Goal: Information Seeking & Learning: Learn about a topic

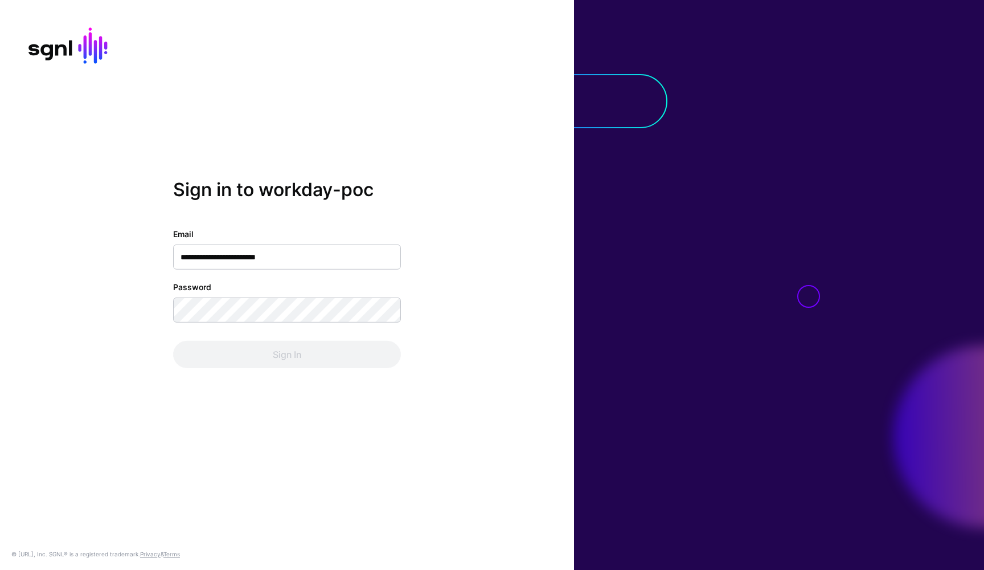
type input "**********"
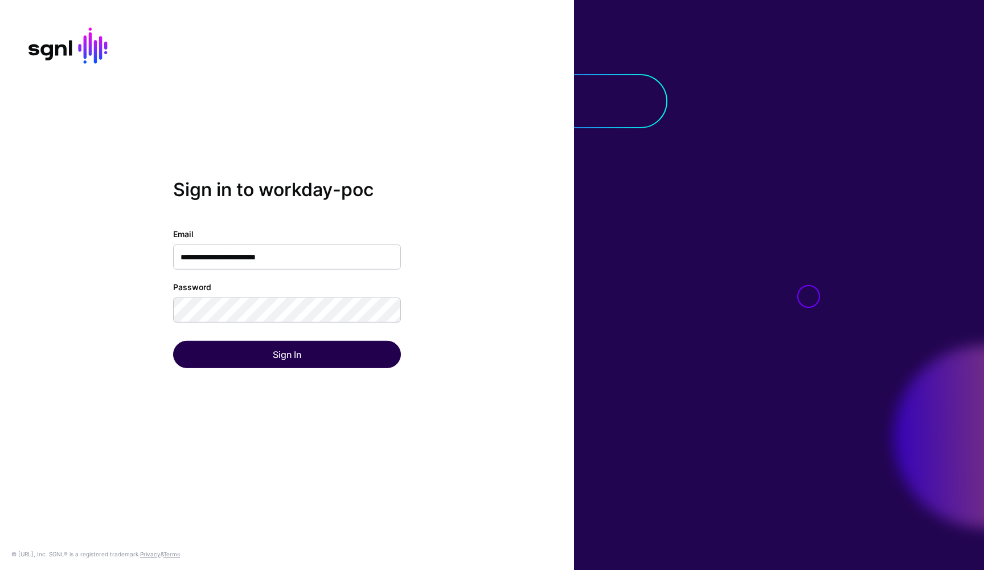
click at [257, 361] on button "Sign In" at bounding box center [287, 354] width 228 height 27
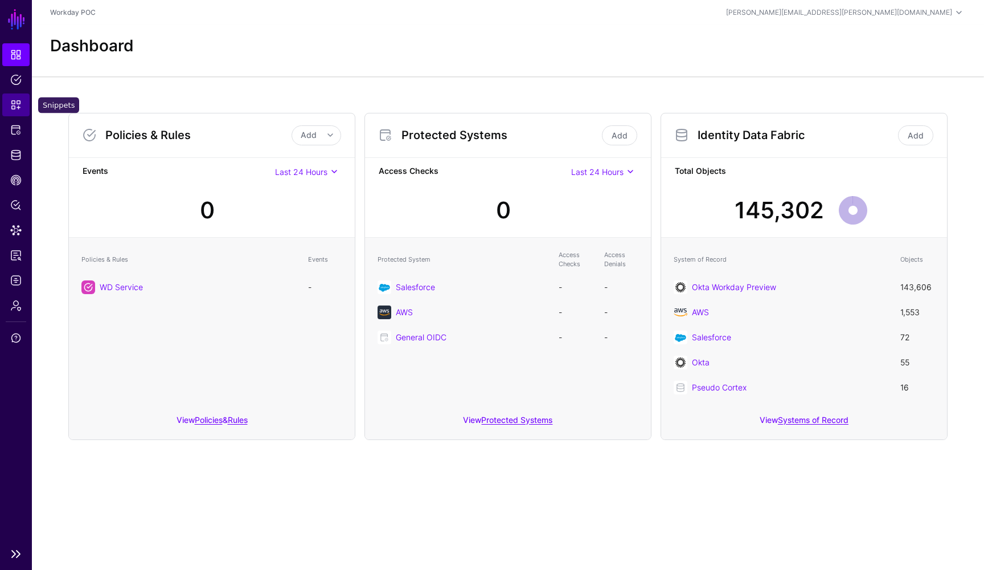
click at [23, 109] on link "Snippets" at bounding box center [15, 104] width 27 height 23
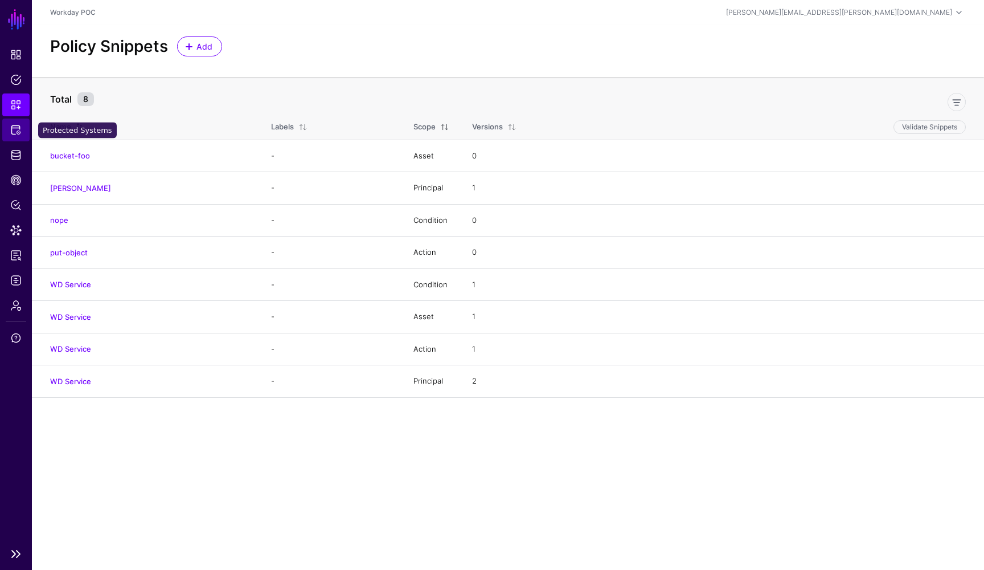
click at [21, 129] on span "Protected Systems" at bounding box center [15, 129] width 11 height 11
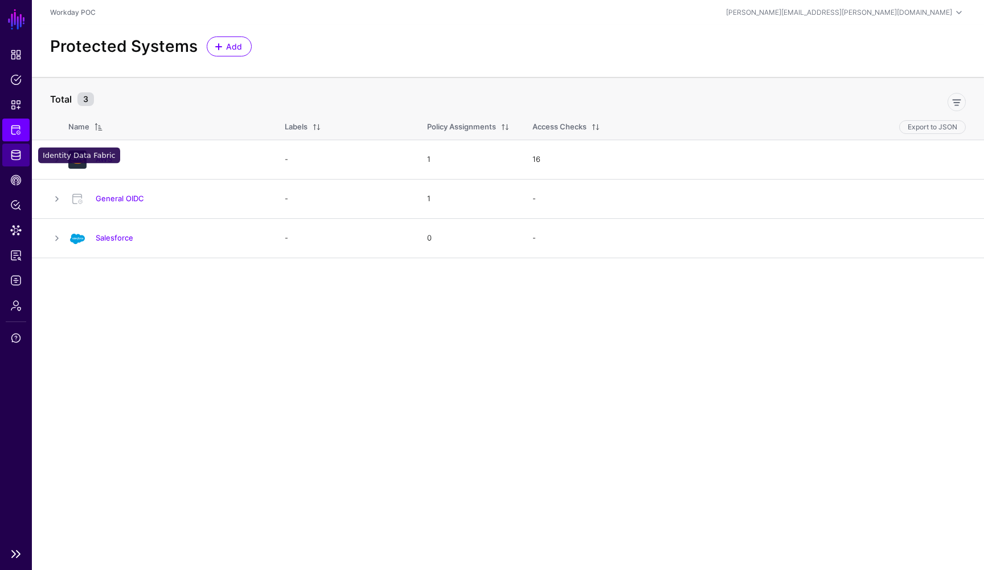
click at [19, 161] on link "Identity Data Fabric" at bounding box center [15, 155] width 27 height 23
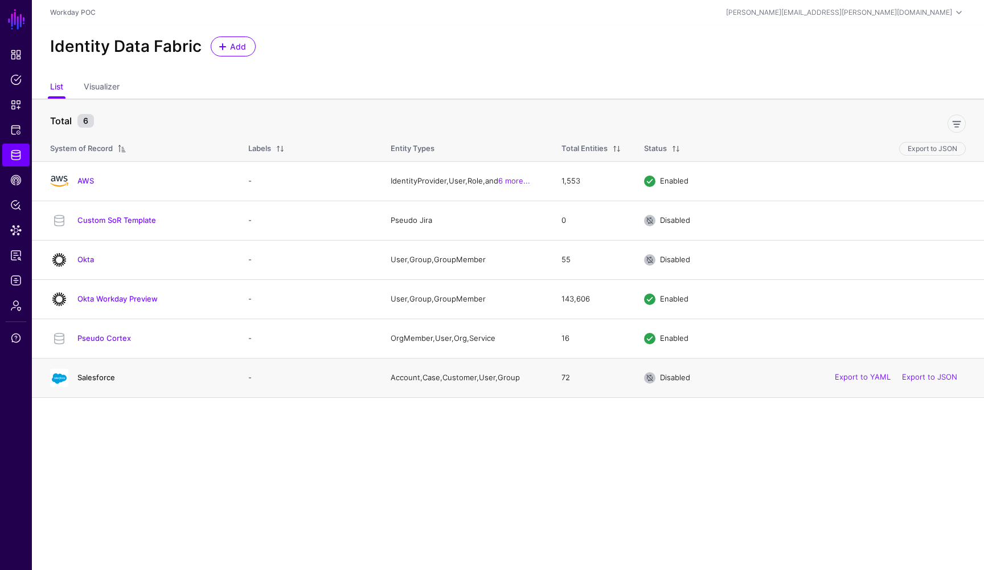
click at [112, 380] on link "Salesforce" at bounding box center [96, 377] width 38 height 9
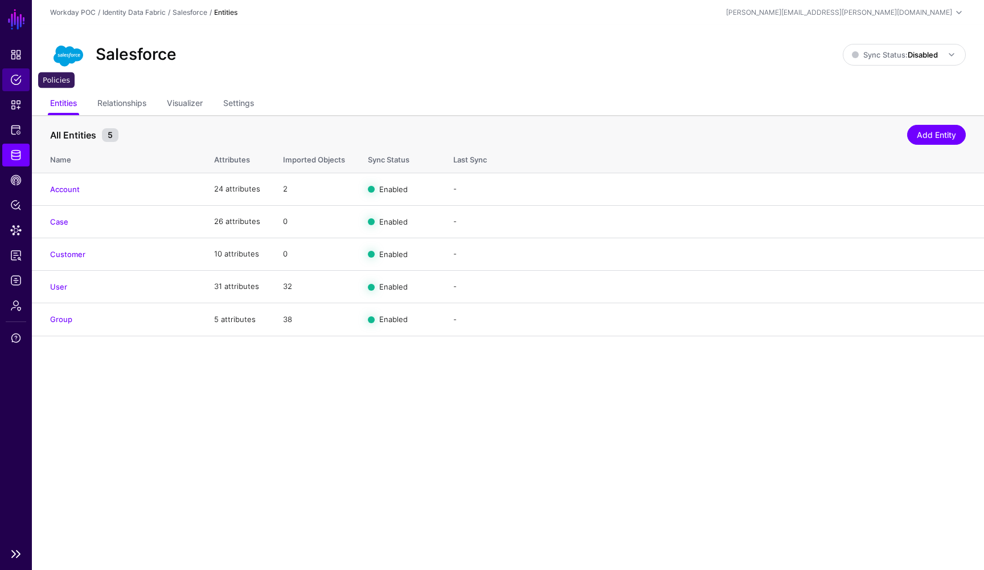
click at [13, 80] on span "Policies" at bounding box center [15, 79] width 11 height 11
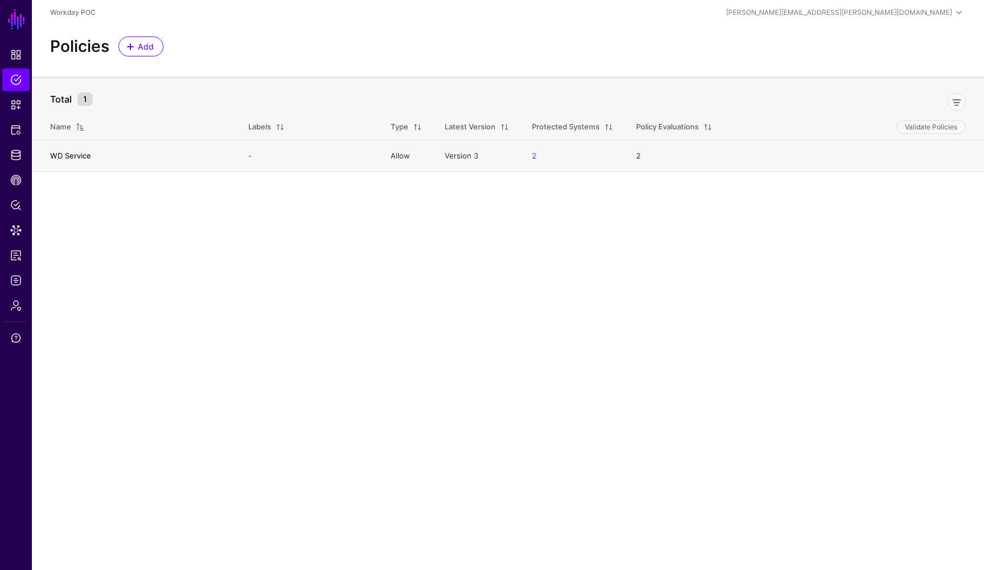
click at [76, 157] on link "WD Service" at bounding box center [70, 155] width 41 height 9
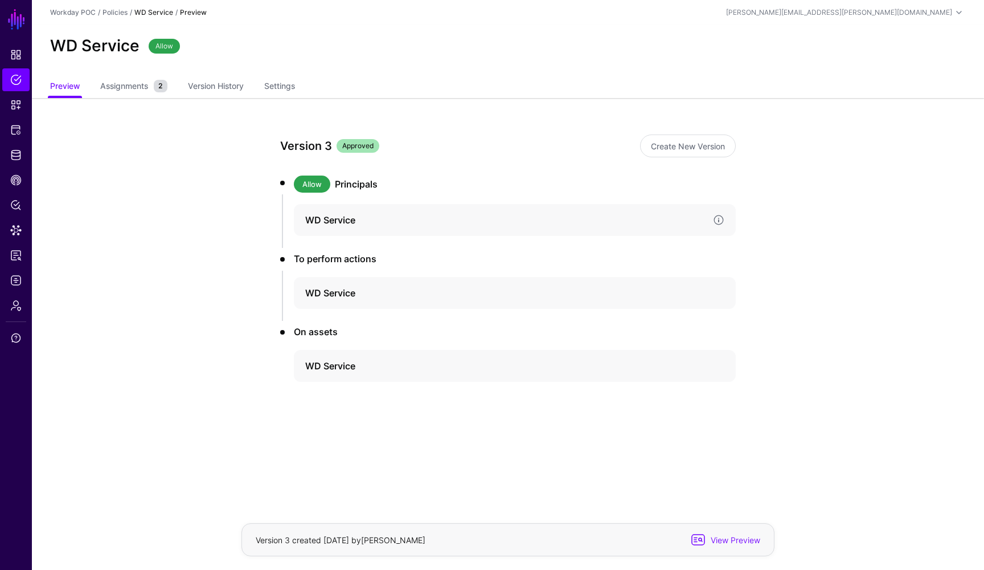
click at [328, 217] on h4 "WD Service" at bounding box center [504, 220] width 399 height 14
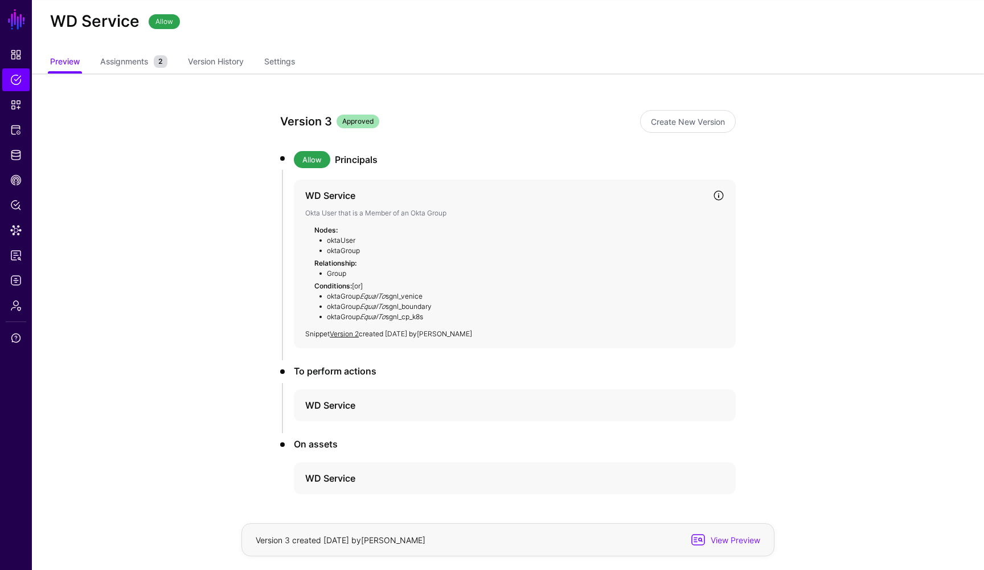
scroll to position [26, 0]
click at [762, 232] on div "Version 3 Approved Create New Version Allow Principals WD Service Okta User tha…" at bounding box center [508, 340] width 529 height 537
click at [374, 162] on h3 "Principals" at bounding box center [535, 159] width 401 height 14
click at [343, 402] on h4 "WD Service" at bounding box center [504, 404] width 399 height 14
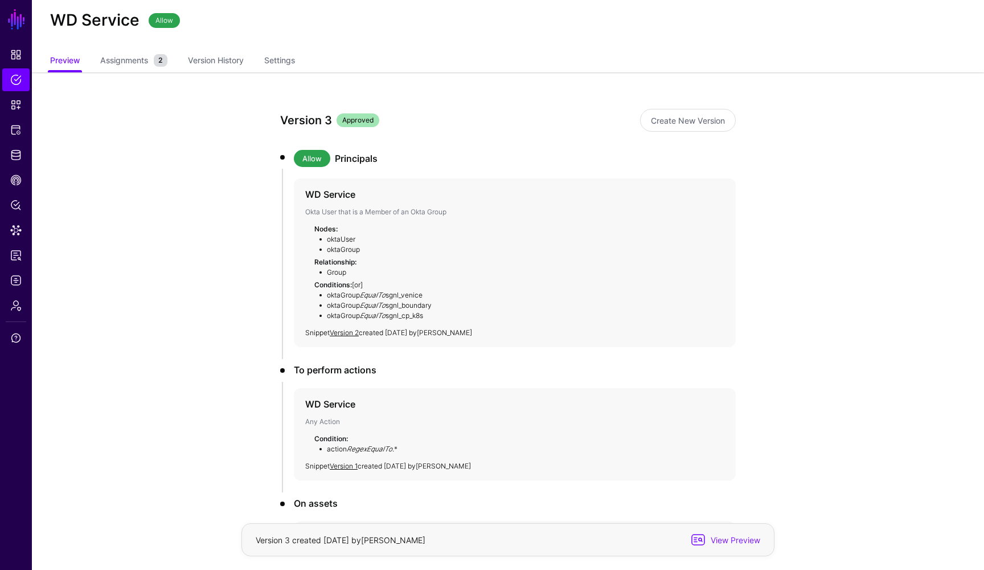
click at [779, 334] on app-policies-v2-item-preview "Version 3 Approved Create New Version Allow Principals WD Service Okta User tha…" at bounding box center [508, 371] width 952 height 598
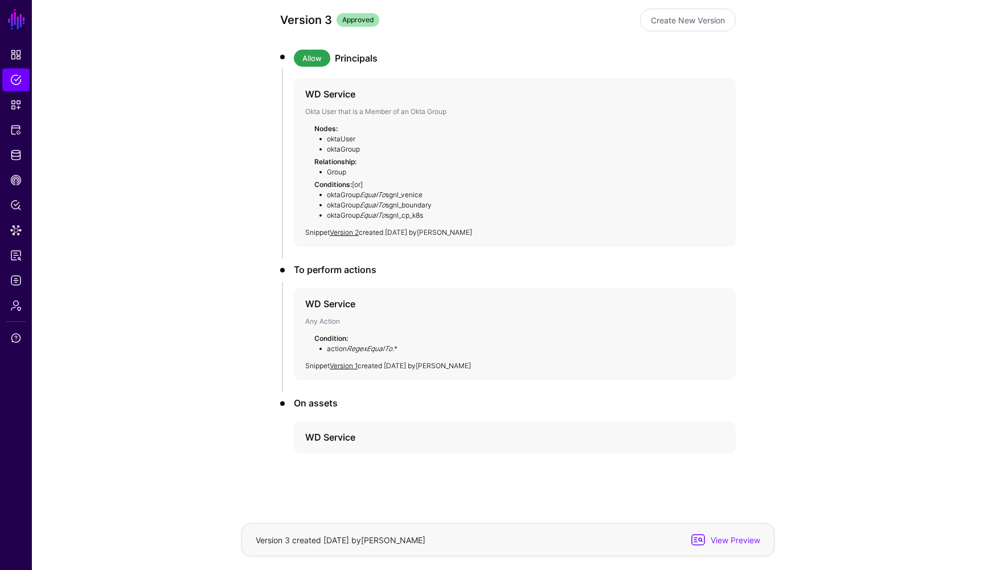
scroll to position [125, 0]
click at [373, 438] on h4 "WD Service" at bounding box center [504, 438] width 399 height 14
click at [831, 300] on app-policies-v2-item-preview "Version 3 Approved Create New Version Allow Principals WD Service Okta User tha…" at bounding box center [508, 330] width 952 height 715
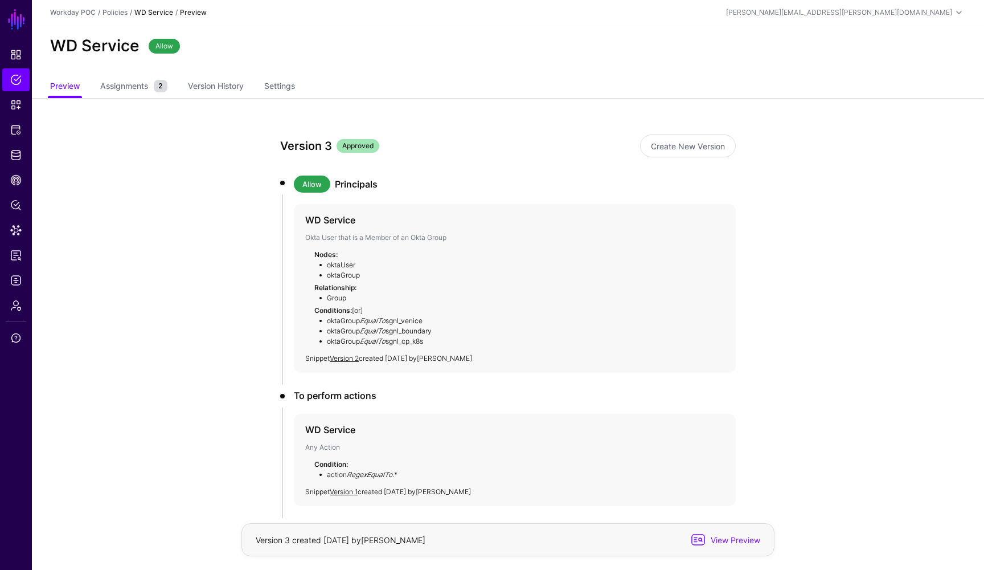
scroll to position [0, 0]
click at [21, 103] on span "Snippets" at bounding box center [15, 104] width 11 height 11
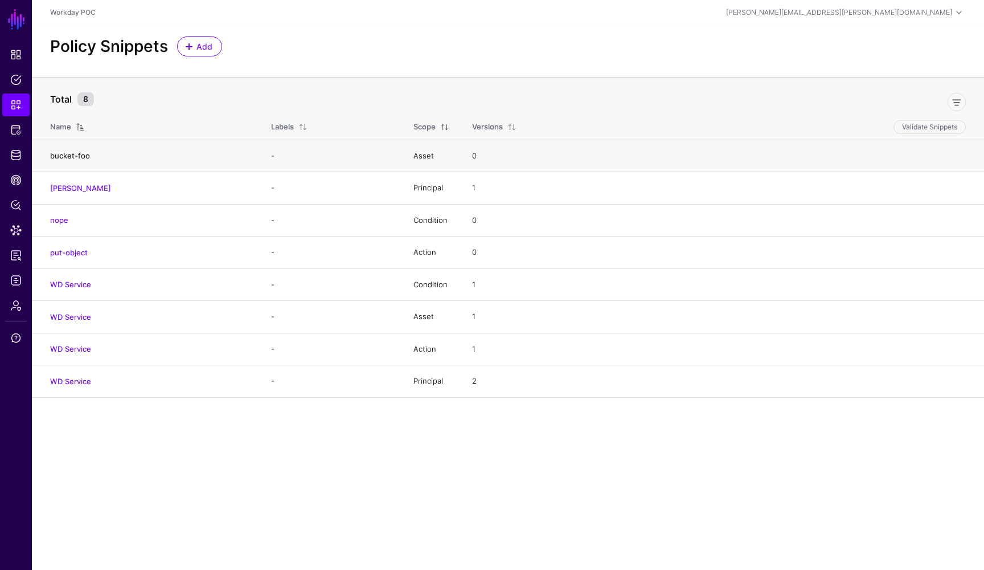
click at [87, 154] on link "bucket-foo" at bounding box center [70, 155] width 40 height 9
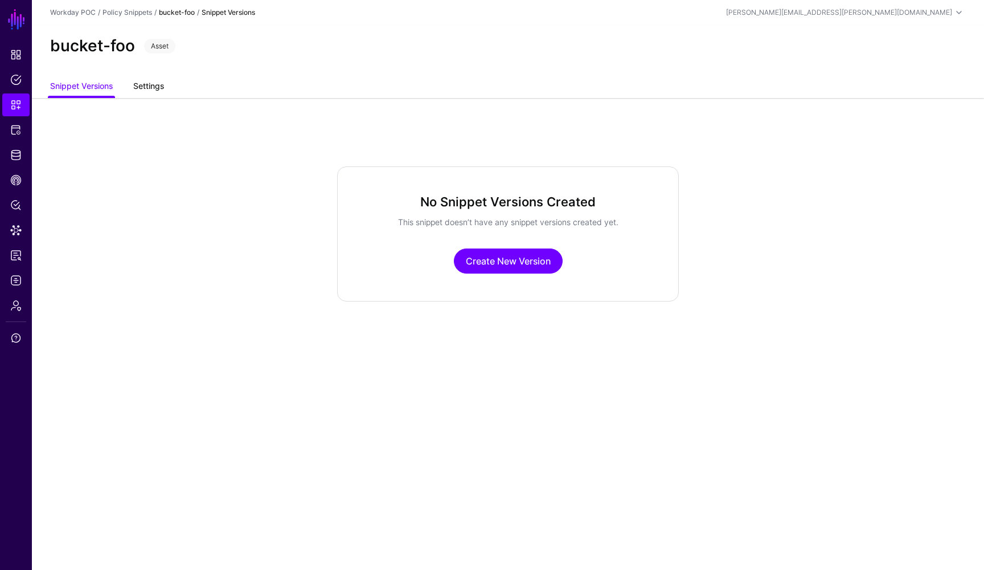
click at [154, 87] on link "Settings" at bounding box center [148, 87] width 31 height 22
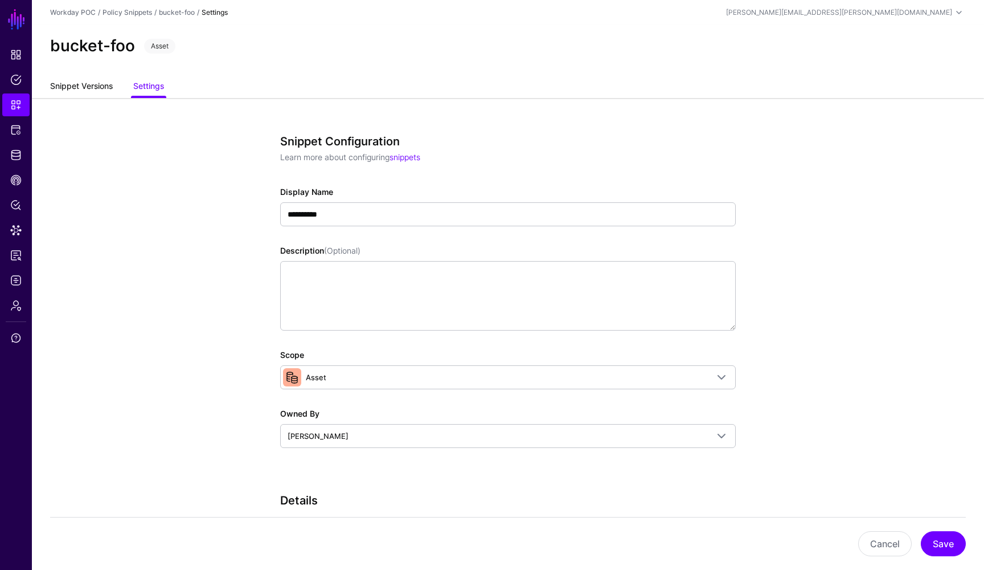
click at [78, 89] on link "Snippet Versions" at bounding box center [81, 87] width 63 height 22
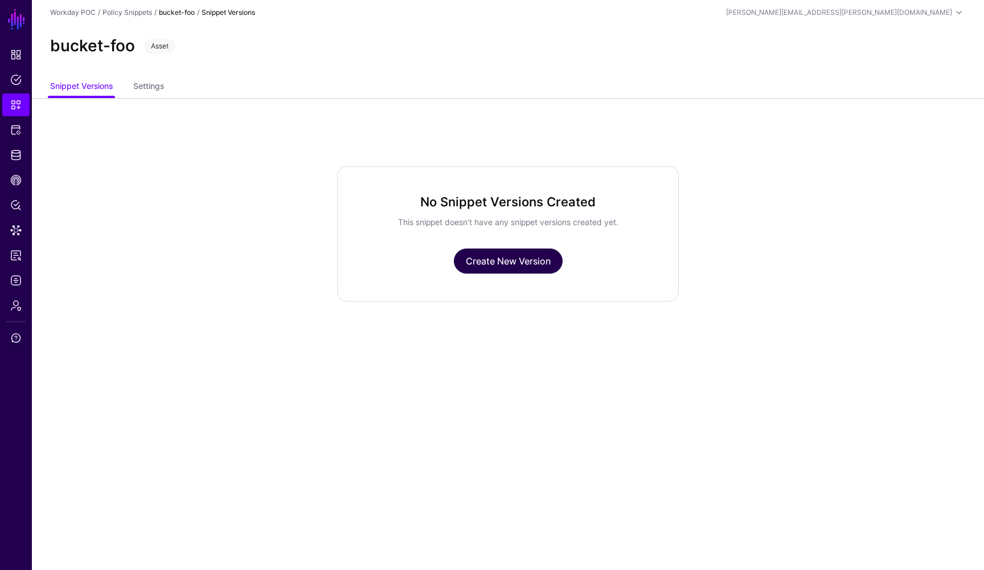
click at [495, 267] on link "Create New Version" at bounding box center [508, 260] width 109 height 25
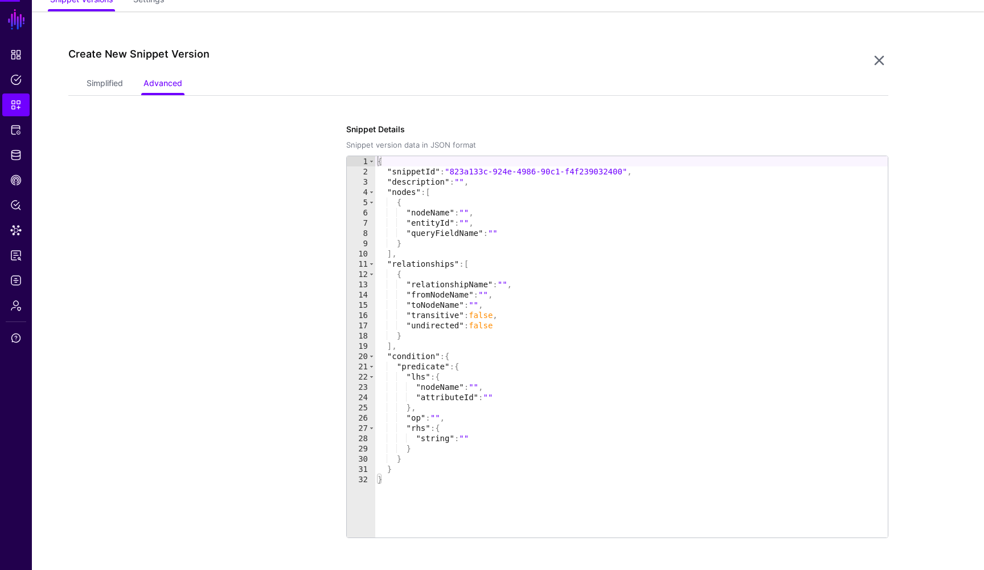
scroll to position [97, 0]
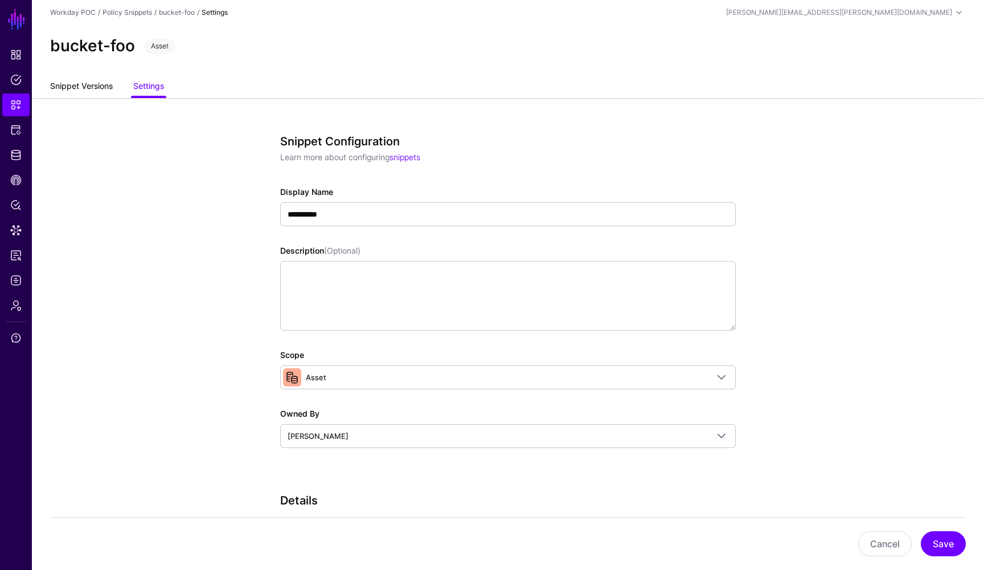
click at [97, 87] on link "Snippet Versions" at bounding box center [81, 87] width 63 height 22
click at [124, 10] on link "Policy Snippets" at bounding box center [128, 12] width 50 height 9
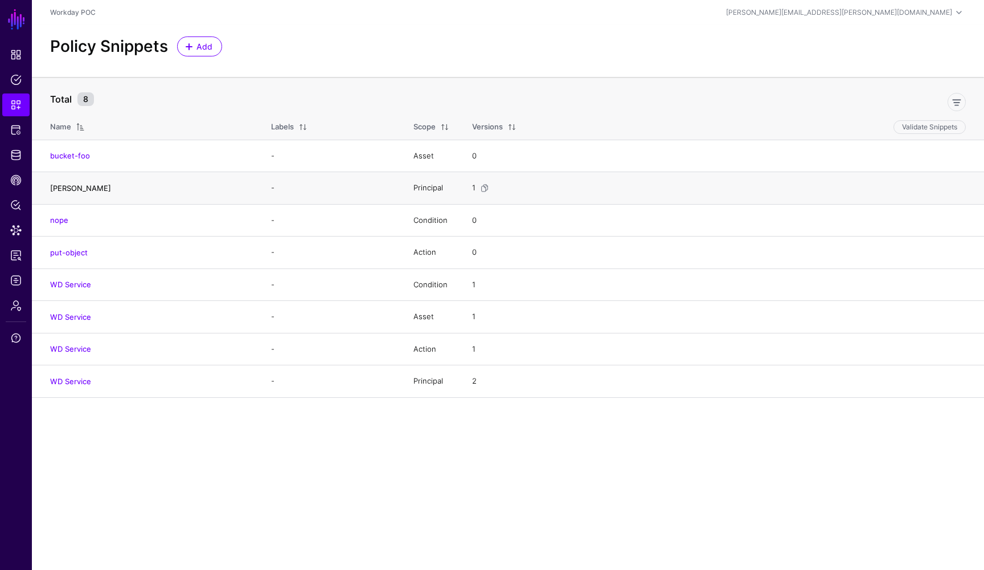
click at [68, 185] on link "Daniele" at bounding box center [80, 187] width 61 height 9
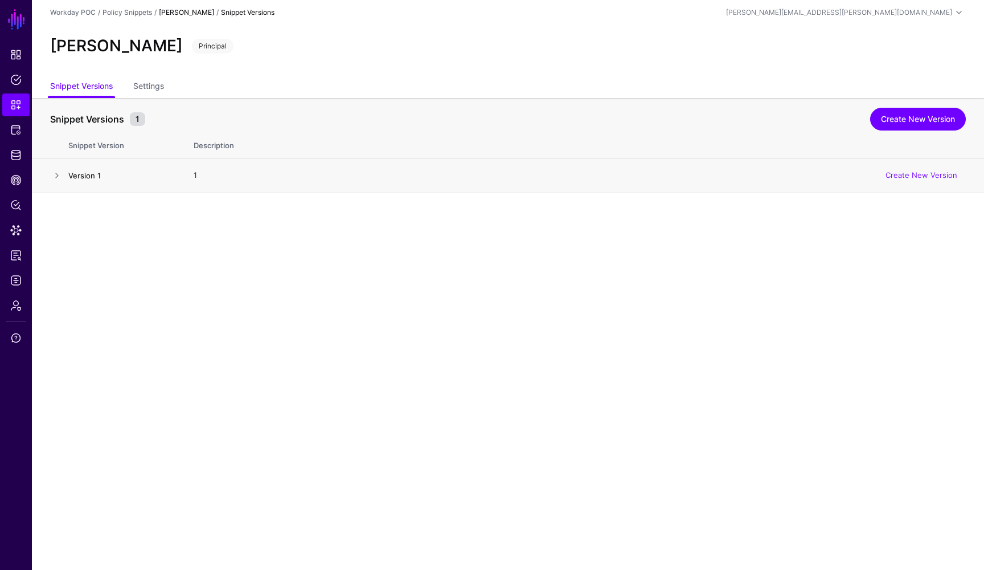
click at [84, 179] on link "Version 1" at bounding box center [84, 175] width 32 height 9
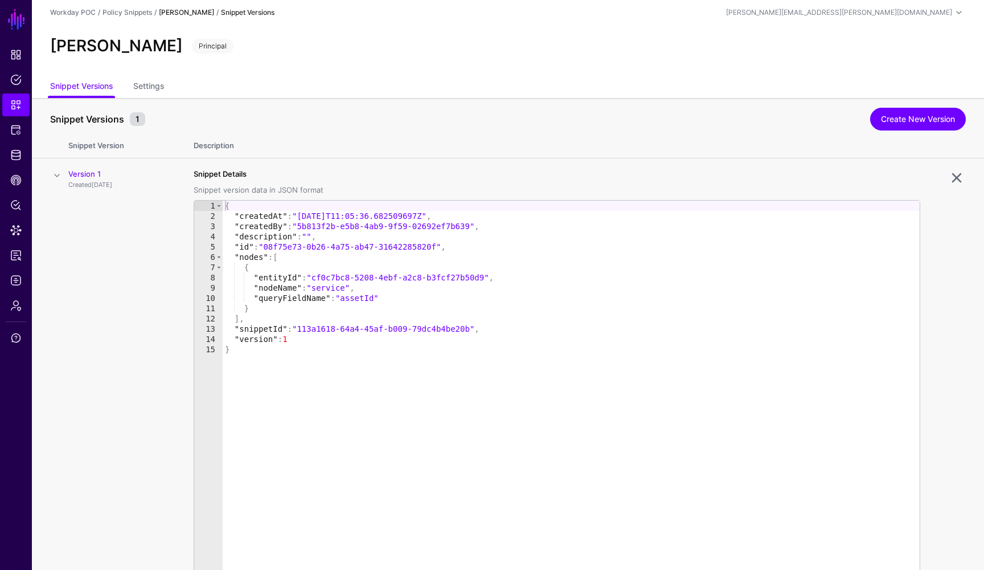
scroll to position [56, 0]
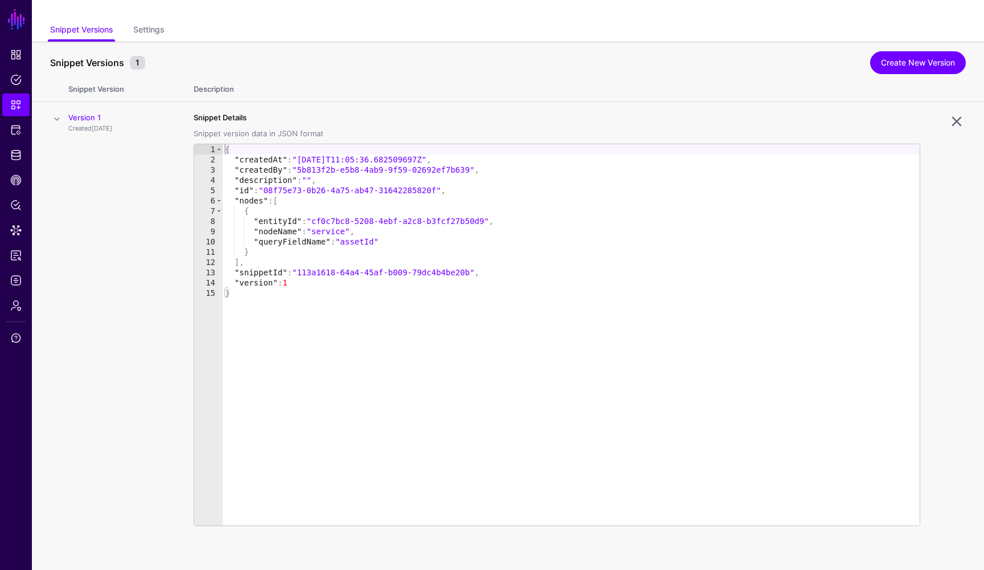
type textarea "**********"
click at [339, 234] on div "{ "createdAt" : "2025-05-13T11:05:36.682509697Z" , "createdBy" : "5b813f2b-e5b8…" at bounding box center [571, 345] width 697 height 402
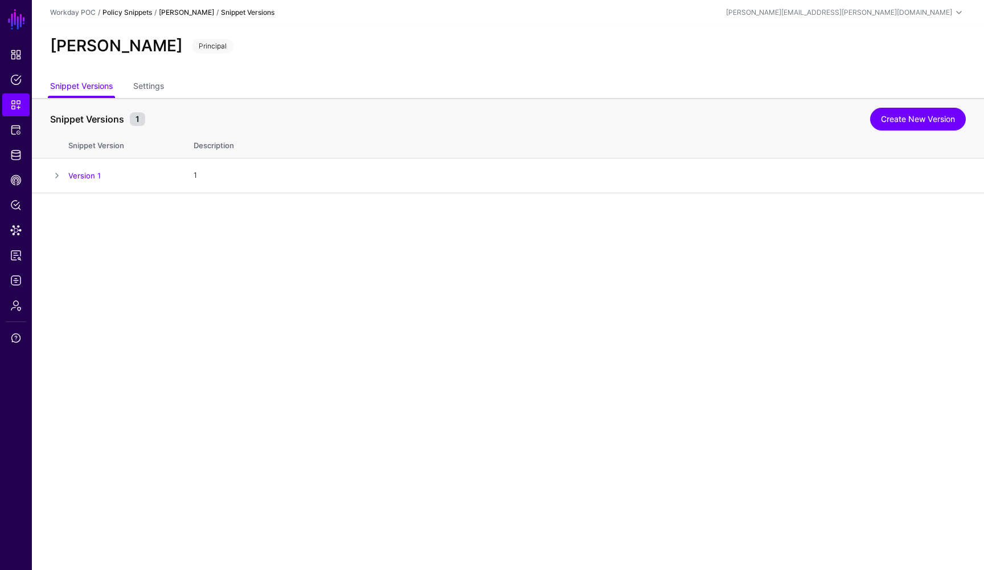
click at [138, 12] on link "Policy Snippets" at bounding box center [128, 12] width 50 height 9
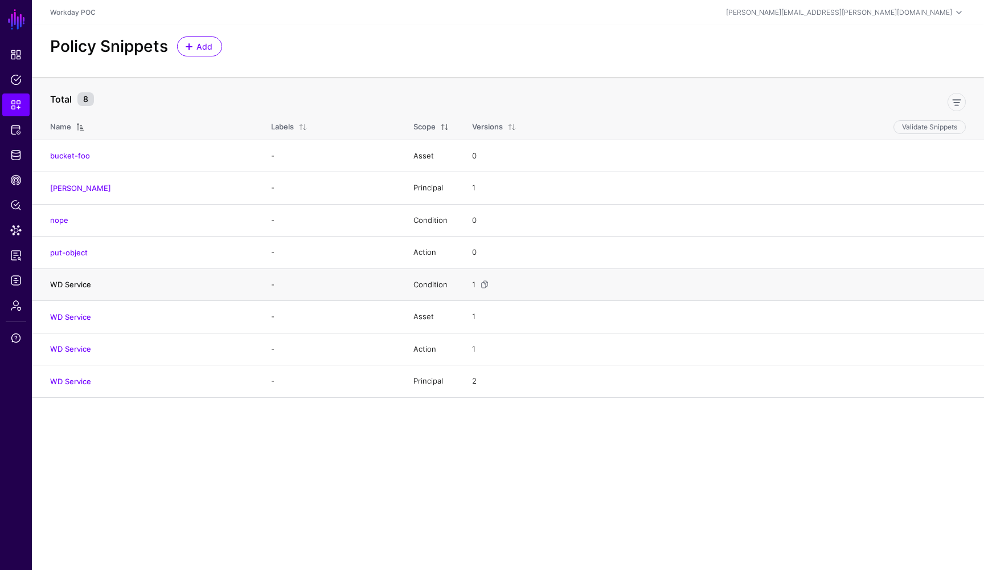
click at [69, 283] on link "WD Service" at bounding box center [70, 284] width 41 height 9
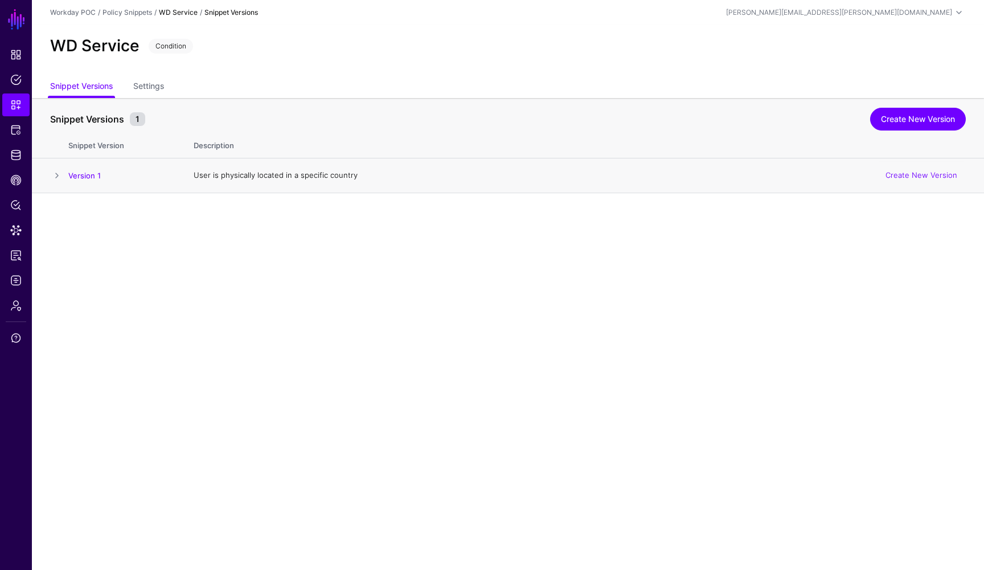
click at [59, 174] on span at bounding box center [57, 176] width 14 height 14
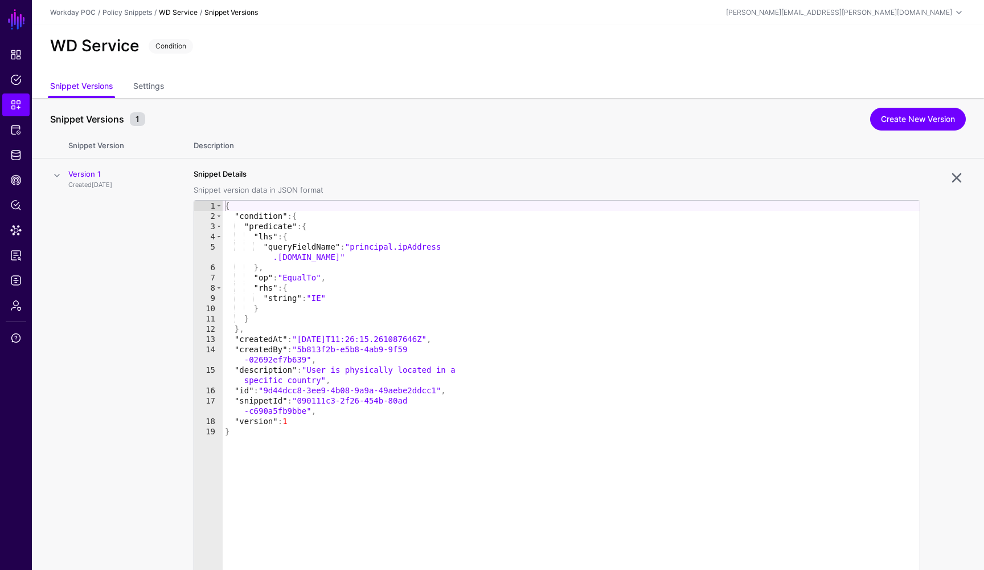
scroll to position [56, 0]
